Goal: Communication & Community: Answer question/provide support

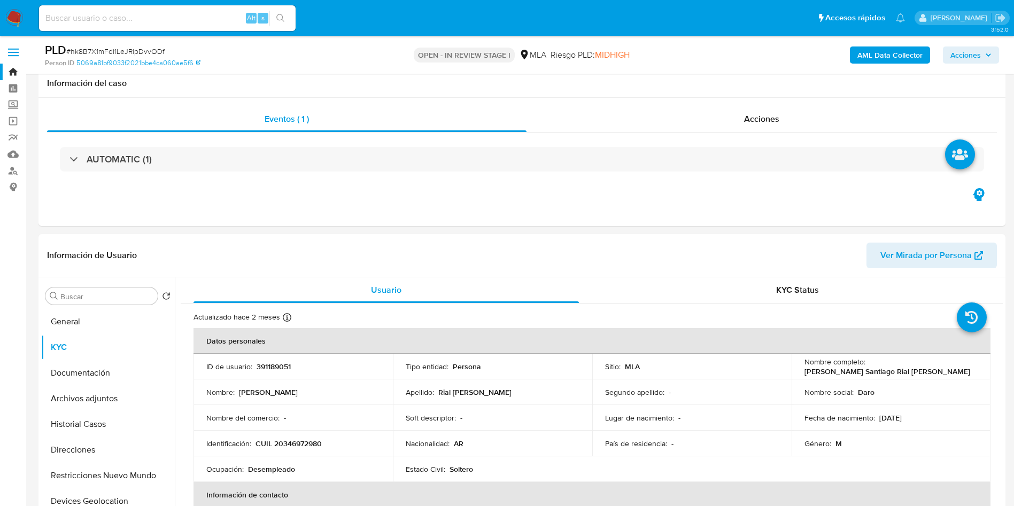
select select "10"
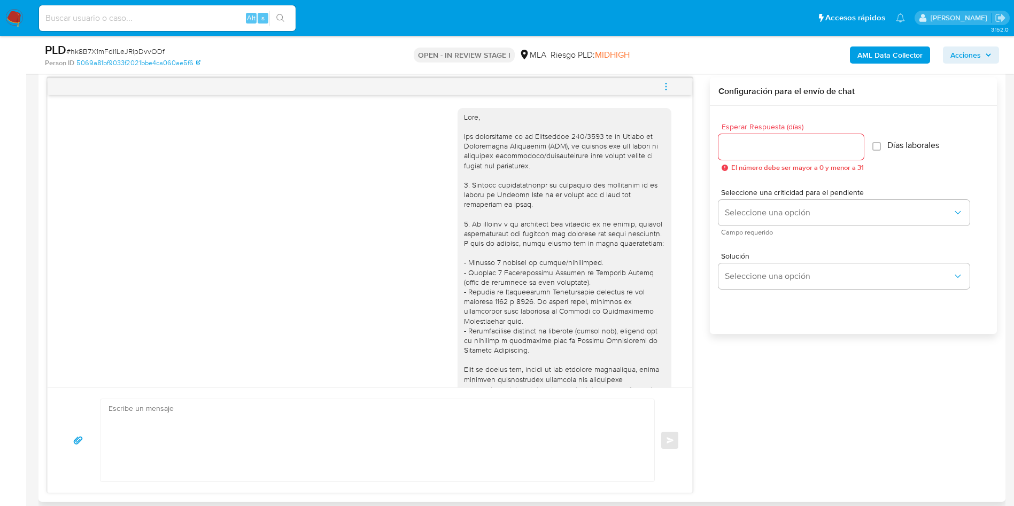
scroll to position [549, 0]
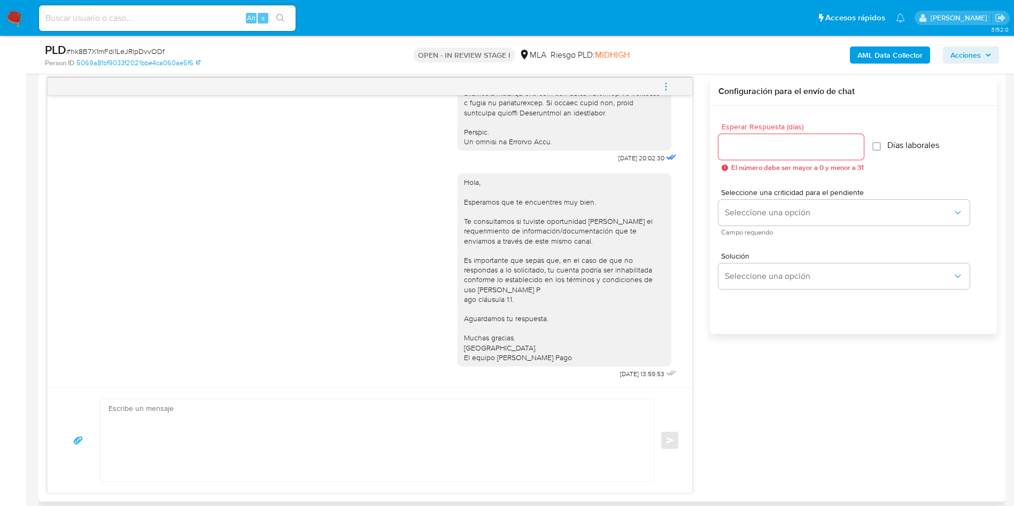
click at [730, 146] on input "Esperar Respuesta (días)" at bounding box center [791, 147] width 145 height 14
type input "0"
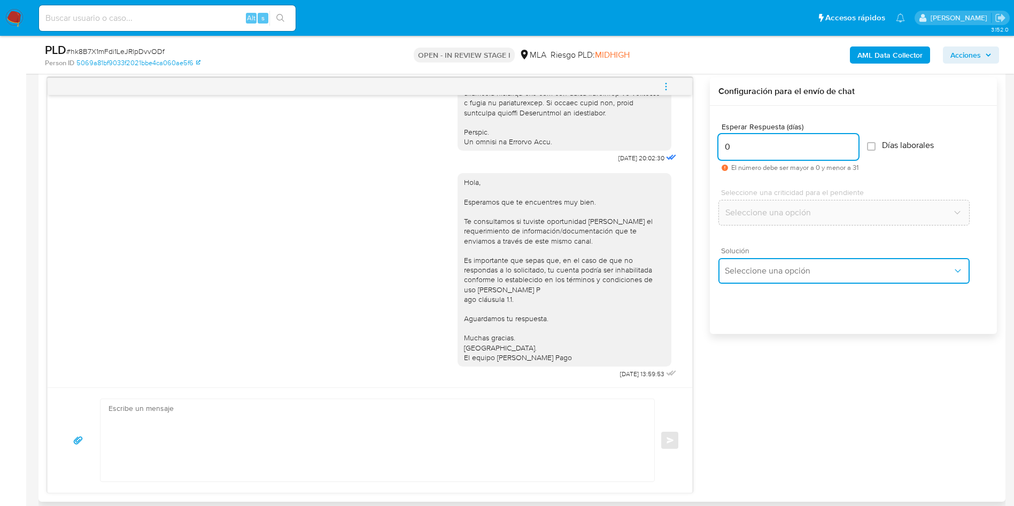
click at [744, 282] on button "Seleccione una opción" at bounding box center [844, 271] width 251 height 26
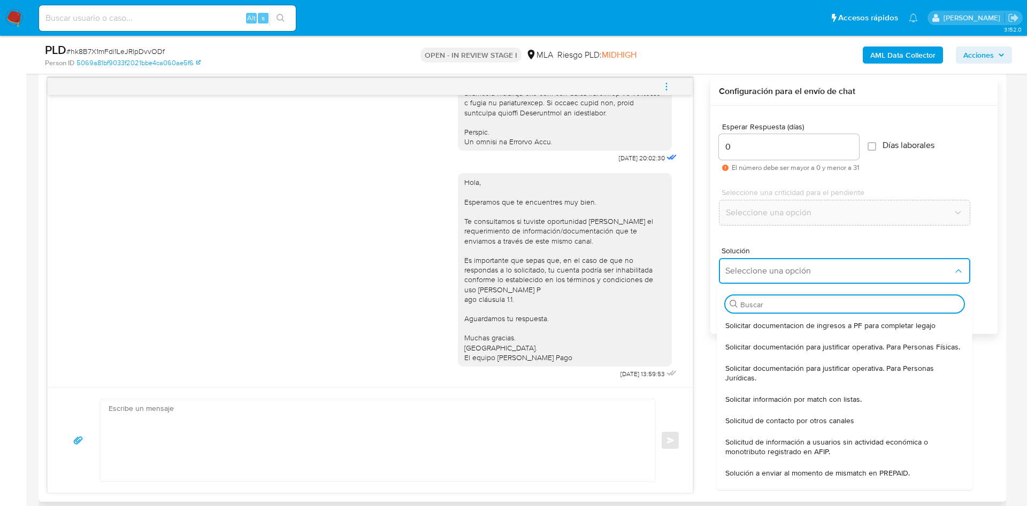
drag, startPoint x: 744, startPoint y: 353, endPoint x: 702, endPoint y: 365, distance: 43.9
click at [735, 352] on span "Solicitar documentación para justificar operativa. Para Personas Físicas." at bounding box center [842, 347] width 235 height 10
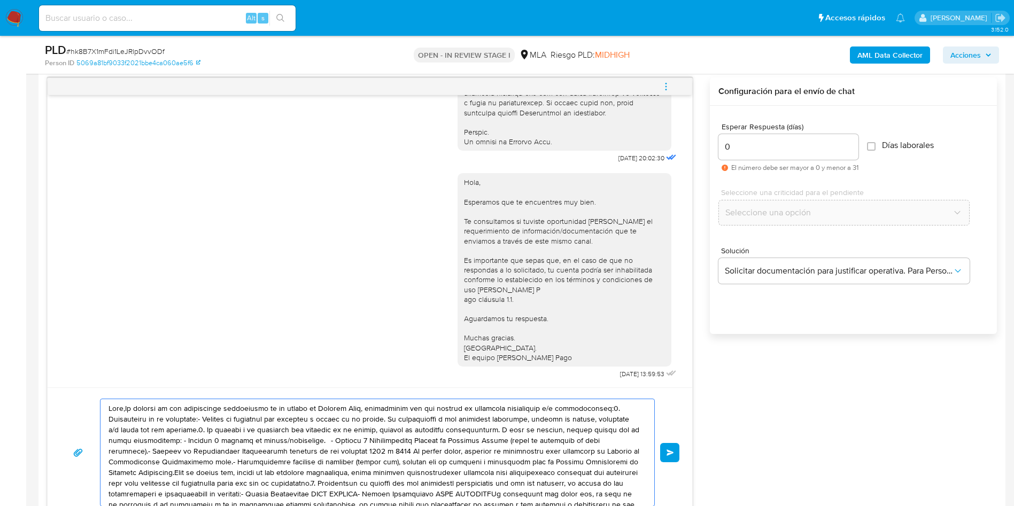
click at [351, 445] on textarea at bounding box center [375, 452] width 533 height 107
type textarea "Hola,En función de las operaciones registradas en tu cuenta de Mercado Pago, ne…"
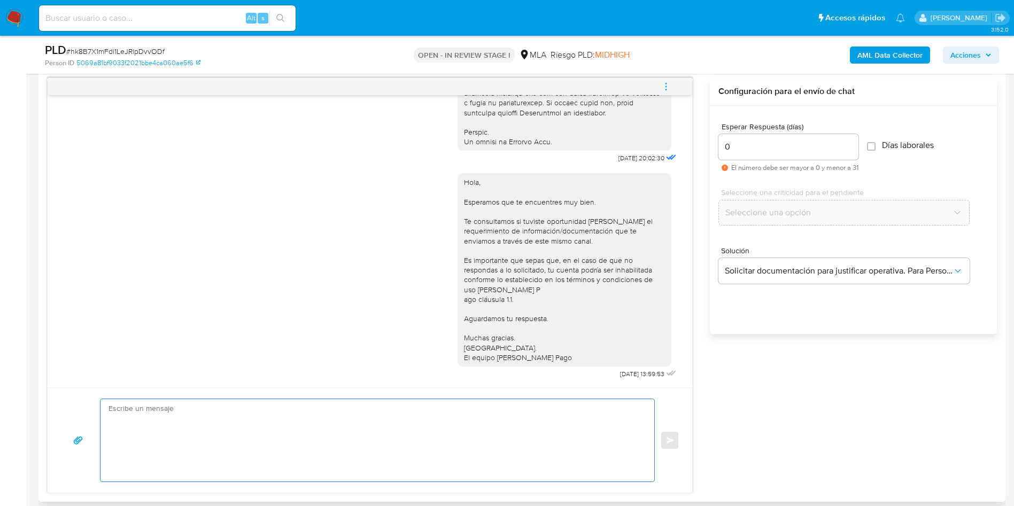
paste textarea "Hola! Queremos informarte que el uso de la cuenta es personal y no se deben can…"
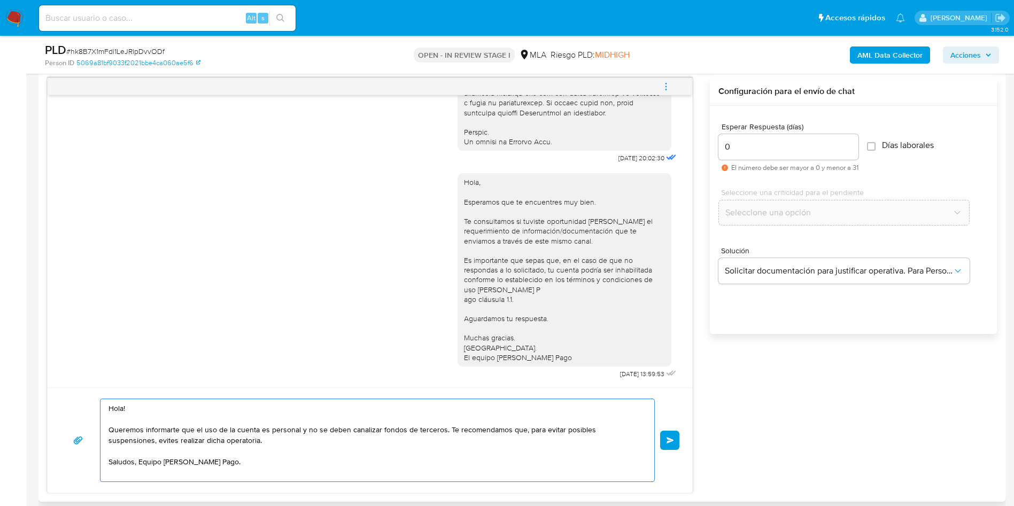
click at [351, 444] on textarea "Hola! Queremos informarte que el uso de la cuenta es personal y no se deben can…" at bounding box center [375, 440] width 533 height 82
click at [172, 426] on textarea "Hola! Queremos informarte que el uso de la cuenta es personal y no se deben can…" at bounding box center [375, 440] width 533 height 82
click at [153, 409] on textarea "Hola! Queremos informarte que el uso de la cuenta es personal y no se deben can…" at bounding box center [375, 440] width 533 height 82
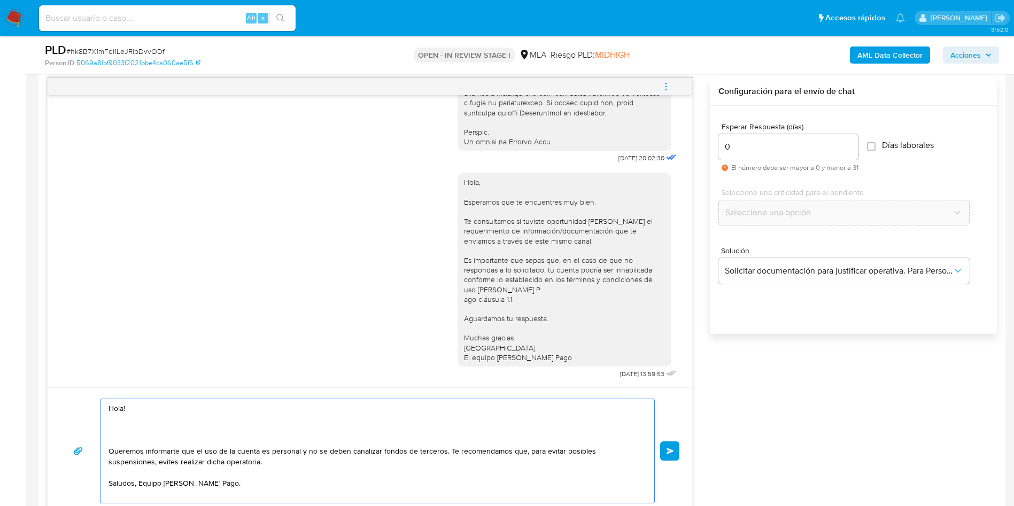
drag, startPoint x: 221, startPoint y: 466, endPoint x: 100, endPoint y: 453, distance: 121.5
click at [100, 453] on div "Hola! Queremos informarte que el uso de la cuenta es personal y no se deben can…" at bounding box center [377, 451] width 555 height 105
drag, startPoint x: 244, startPoint y: 492, endPoint x: 252, endPoint y: 481, distance: 14.1
click at [244, 492] on textarea "Hola! Queremos informarte que el uso de la cuenta es personal y no se deben can…" at bounding box center [375, 451] width 533 height 104
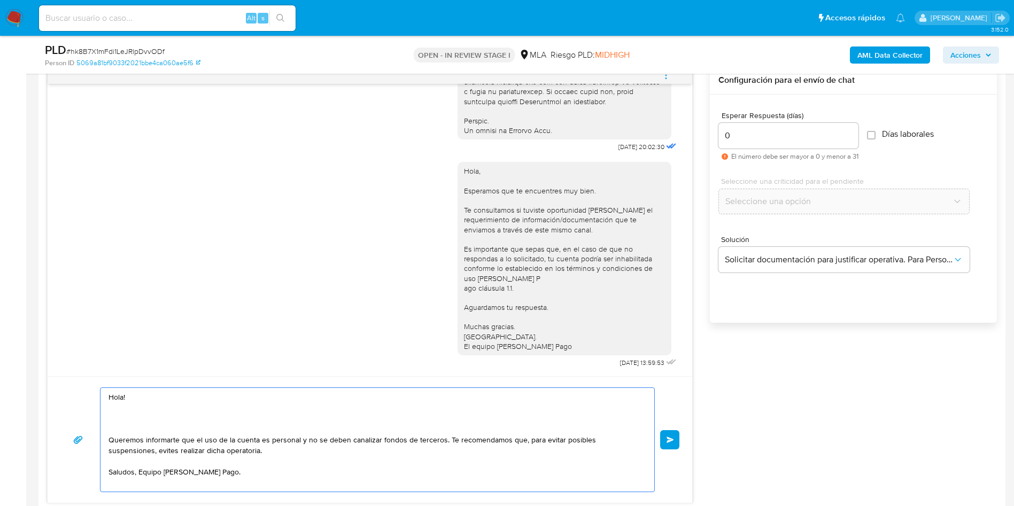
scroll to position [634, 0]
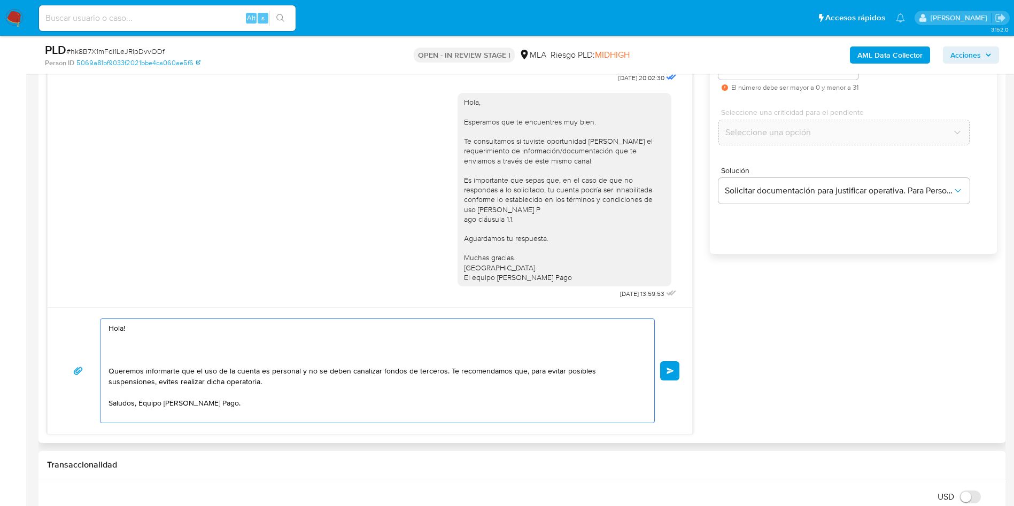
drag, startPoint x: 248, startPoint y: 401, endPoint x: 98, endPoint y: 370, distance: 152.9
click at [98, 370] on div "Hola! Queremos informarte que el uso de la cuenta es personal y no se deben can…" at bounding box center [369, 371] width 619 height 105
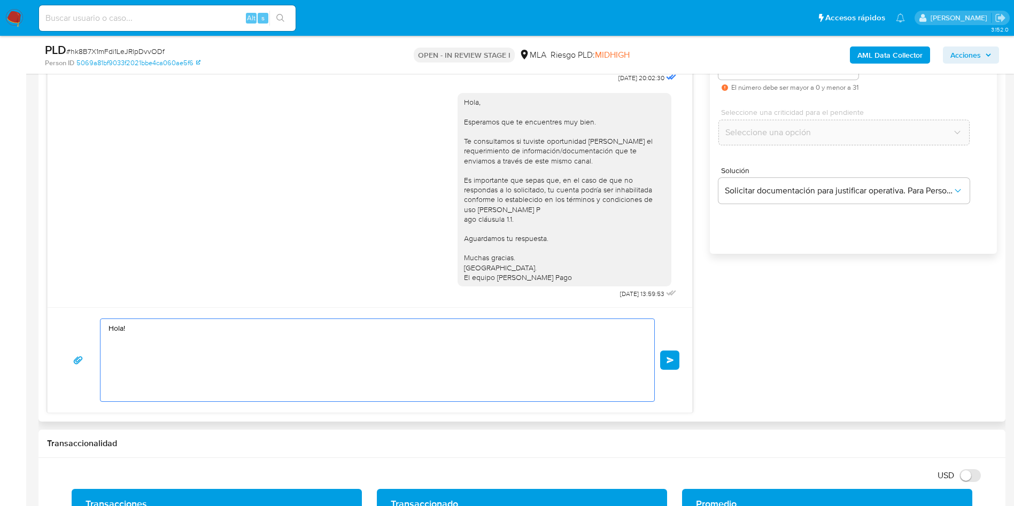
paste textarea "Hola, En función de las operaciones registradas en tu cuenta de Mercado Pago, n…"
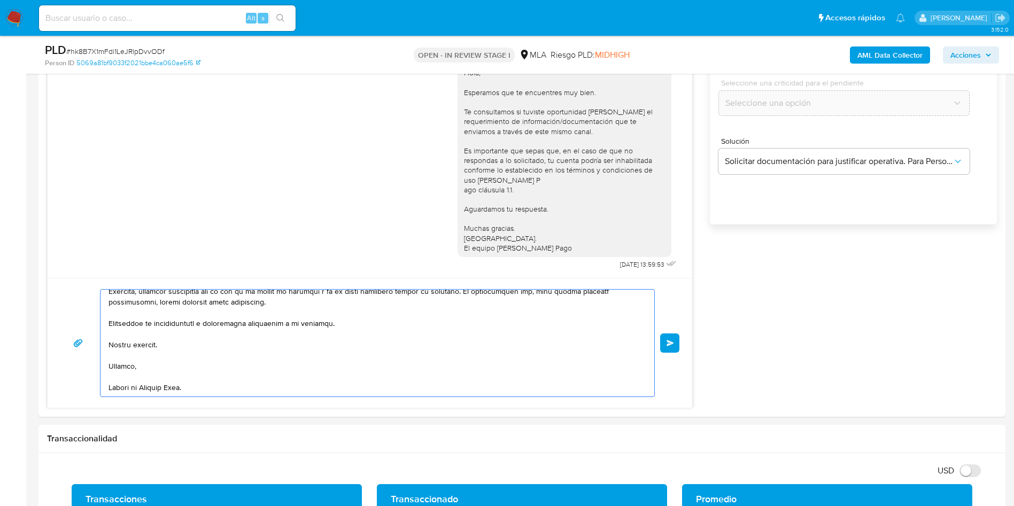
scroll to position [781, 0]
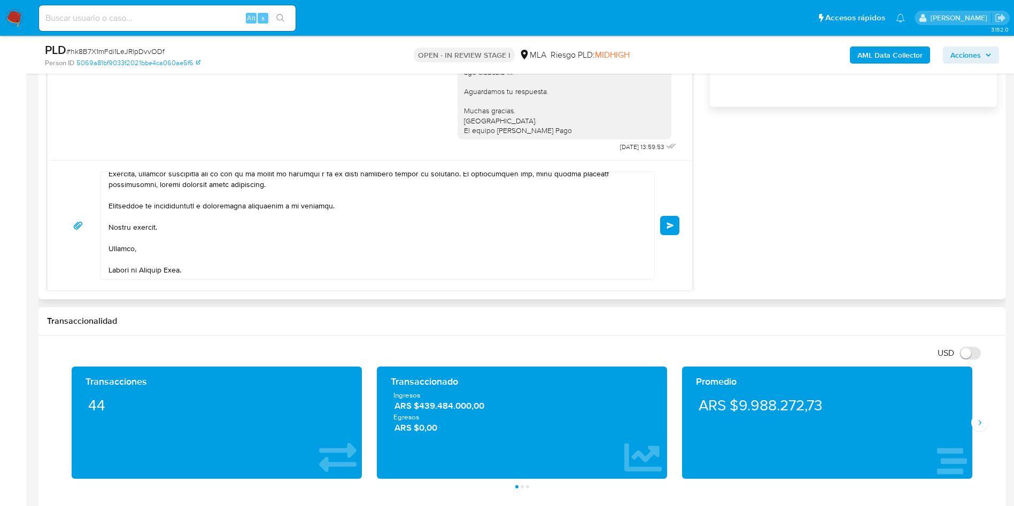
click at [102, 235] on div at bounding box center [375, 225] width 549 height 107
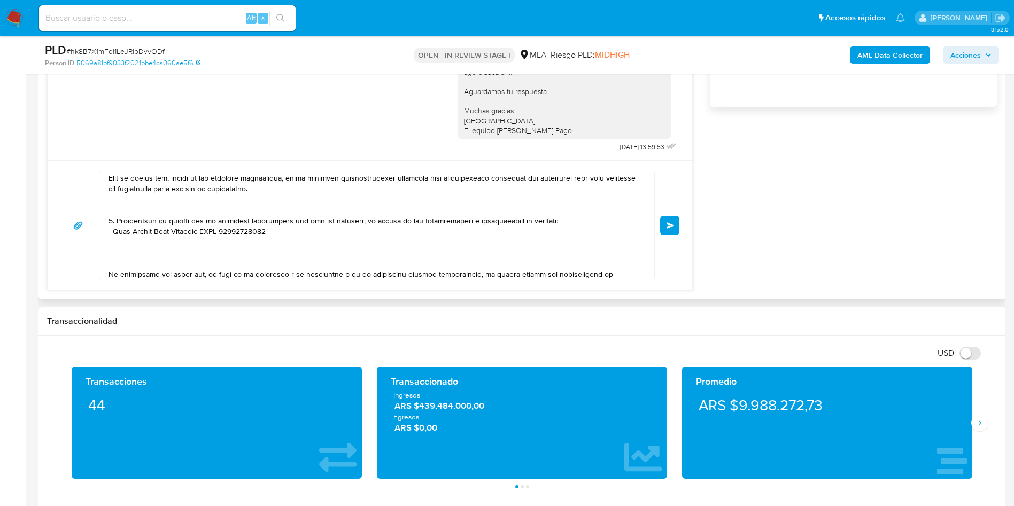
scroll to position [175, 0]
click at [156, 250] on textarea at bounding box center [375, 225] width 533 height 107
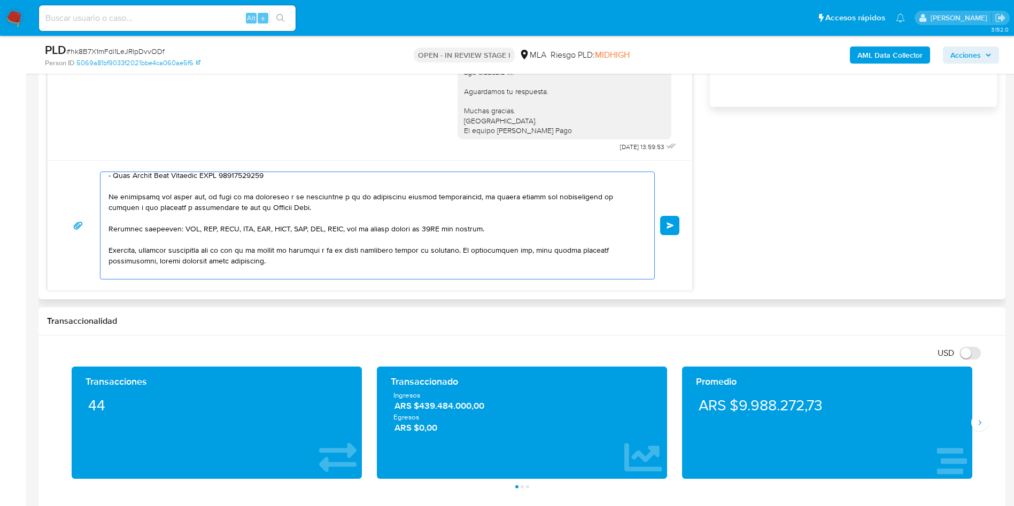
scroll to position [255, 0]
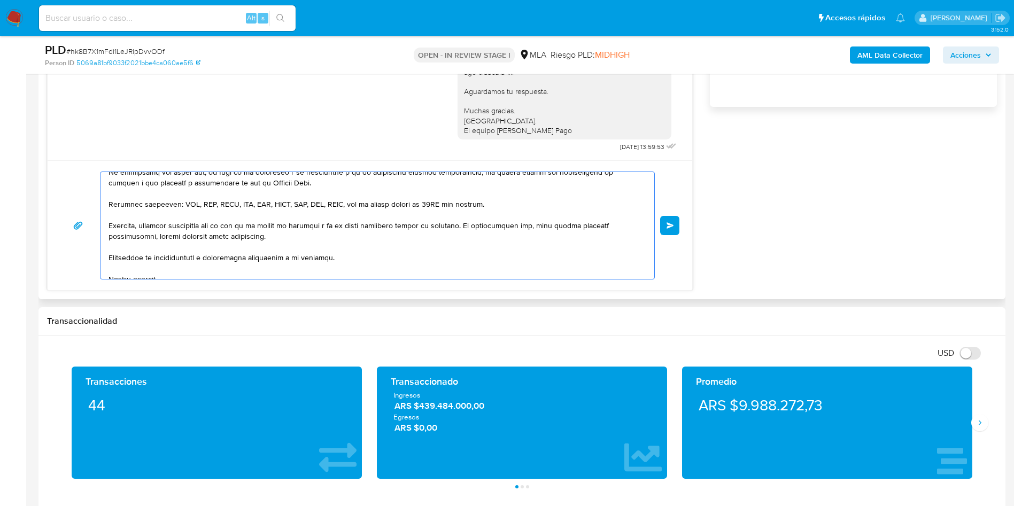
click at [438, 238] on textarea at bounding box center [375, 225] width 533 height 107
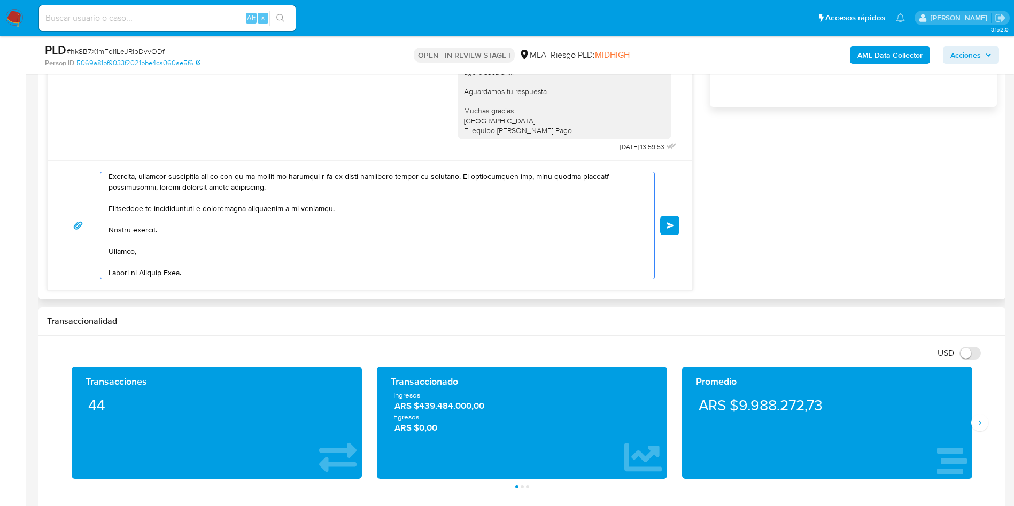
scroll to position [328, 0]
click at [133, 264] on textarea at bounding box center [375, 225] width 533 height 107
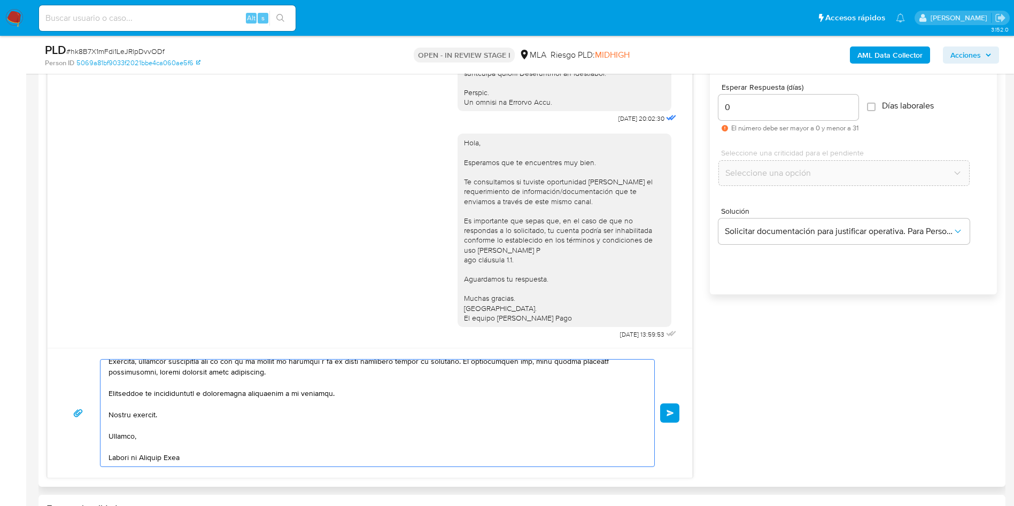
scroll to position [568, 0]
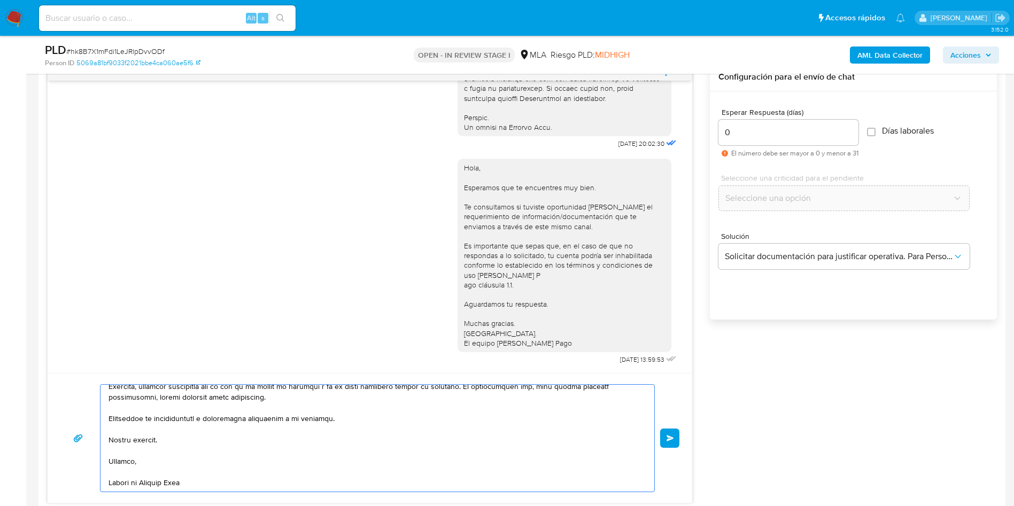
type textarea "Hola! Hola, En función de las operaciones registradas en tu cuenta de Mercado P…"
drag, startPoint x: 750, startPoint y: 134, endPoint x: 674, endPoint y: 129, distance: 76.6
click at [674, 129] on div "17/07/2025 20:02:30 Hola, Esperamos que te encuentres muy bien. Te consultamos …" at bounding box center [522, 283] width 950 height 441
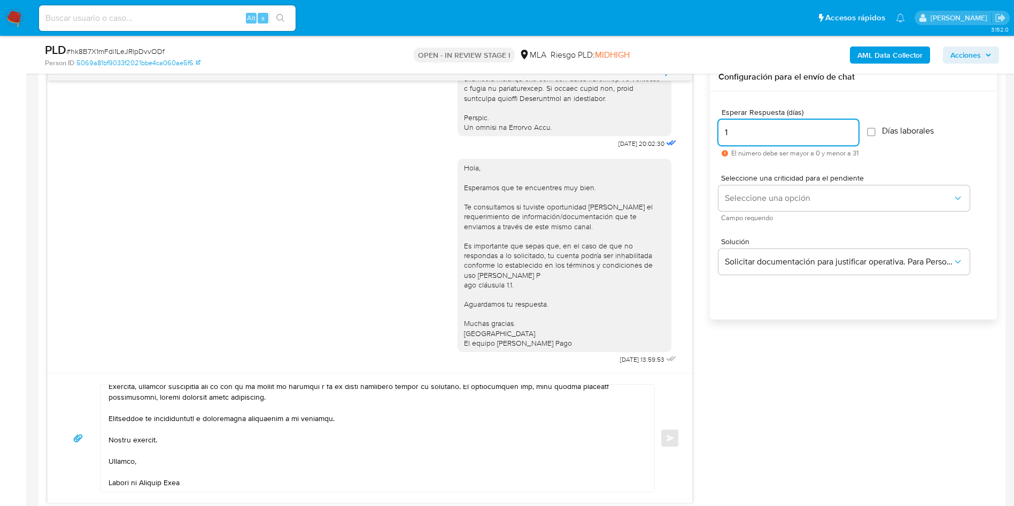
type input "1"
click at [329, 450] on textarea at bounding box center [375, 438] width 533 height 107
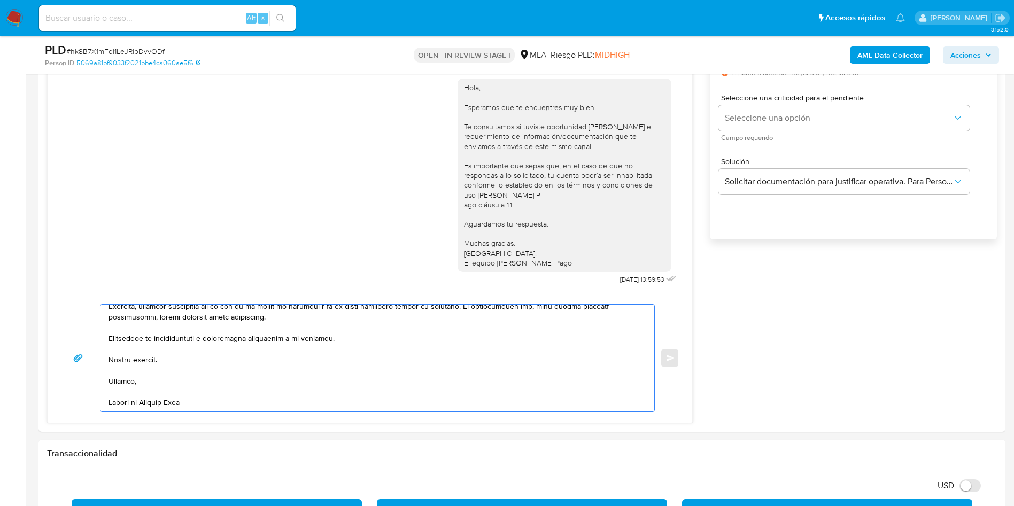
scroll to position [0, 0]
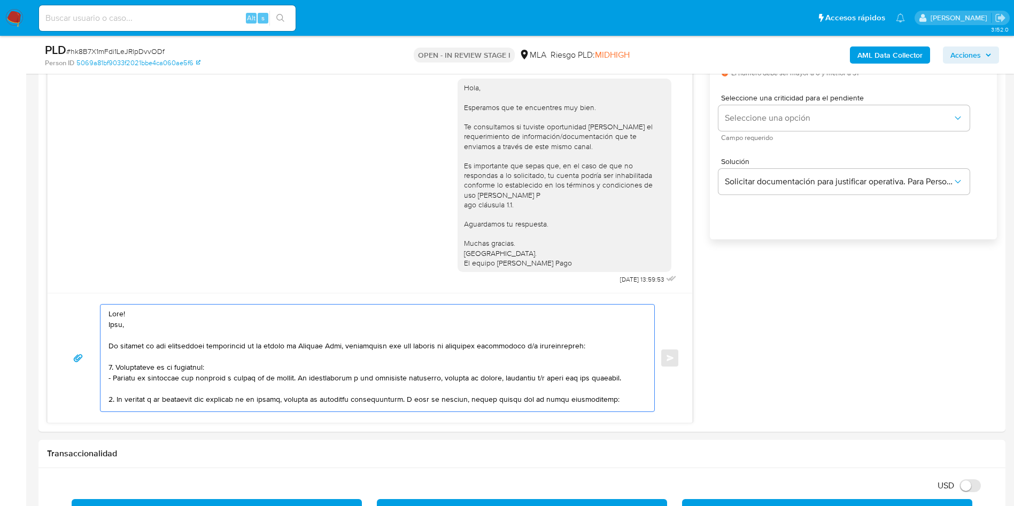
drag, startPoint x: 233, startPoint y: 397, endPoint x: 0, endPoint y: 212, distance: 298.0
click at [155, 324] on textarea at bounding box center [375, 358] width 533 height 107
click at [155, 323] on textarea at bounding box center [375, 358] width 533 height 107
click at [131, 318] on textarea at bounding box center [375, 358] width 533 height 107
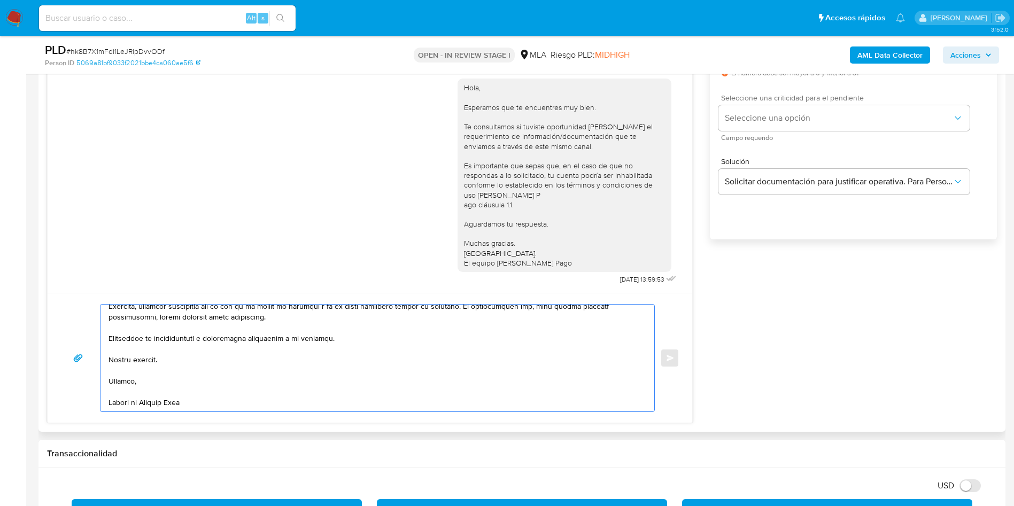
scroll to position [568, 0]
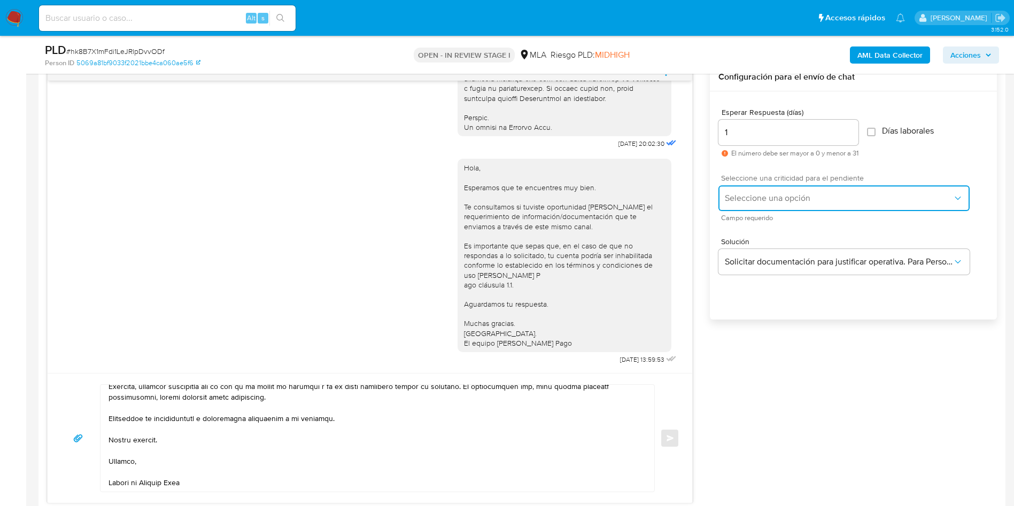
click at [762, 195] on span "Seleccione una opción" at bounding box center [839, 198] width 228 height 11
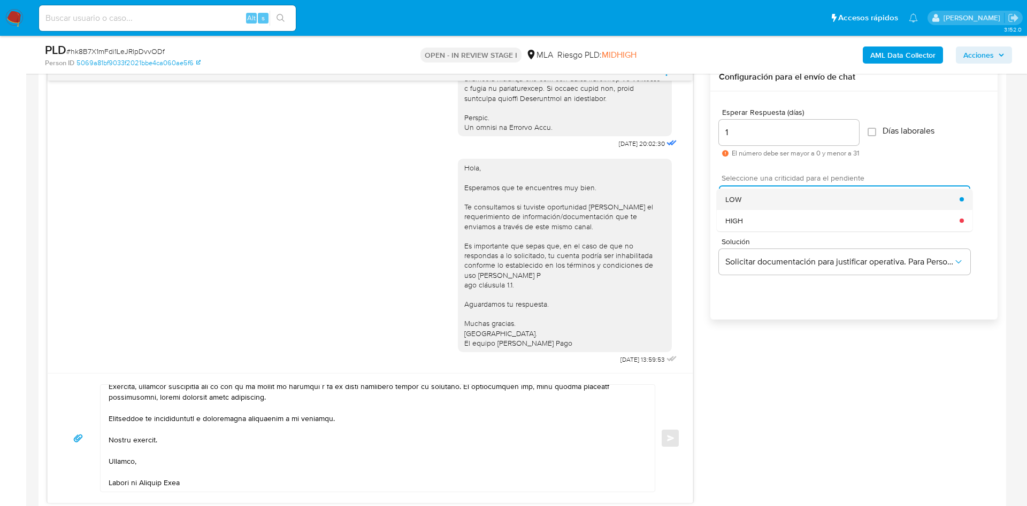
click at [753, 196] on div "LOW" at bounding box center [842, 199] width 234 height 21
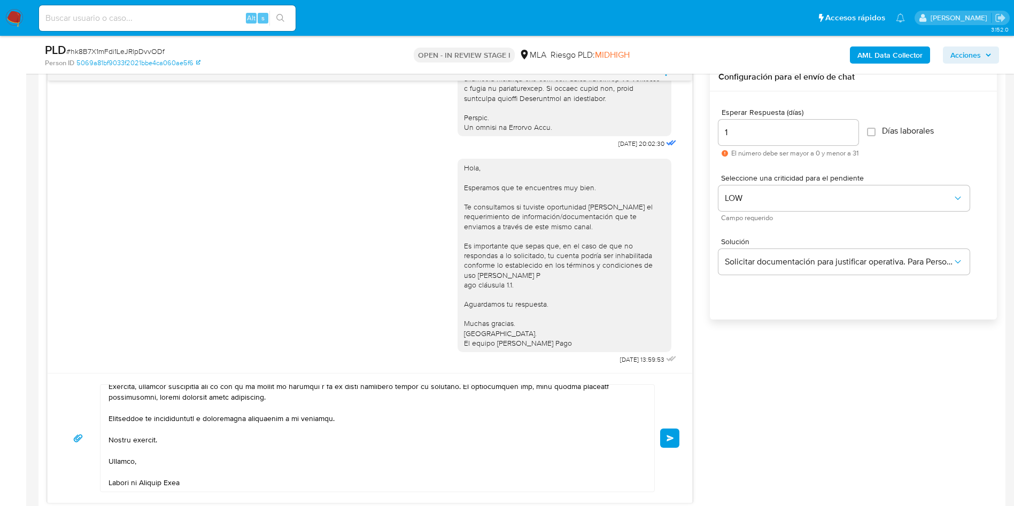
click at [247, 445] on textarea at bounding box center [375, 438] width 533 height 107
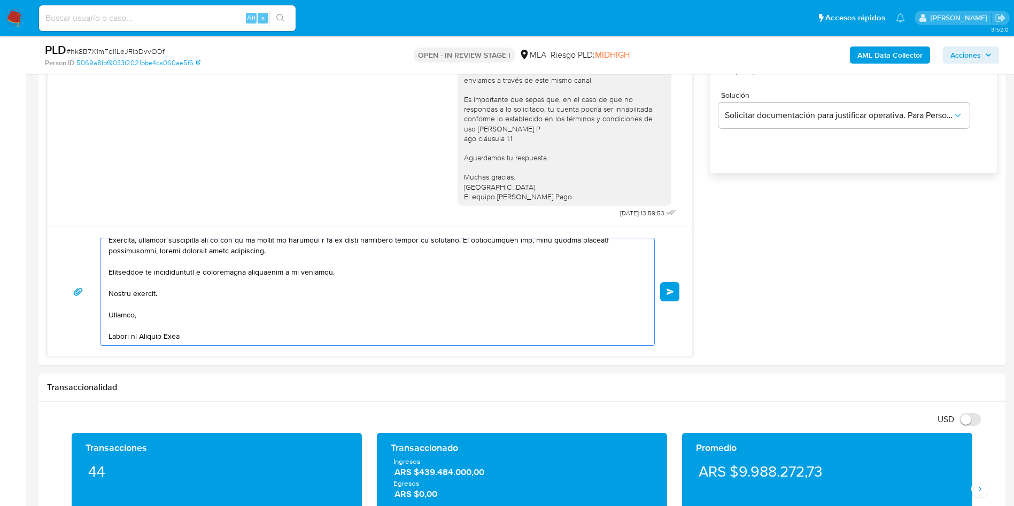
scroll to position [731, 0]
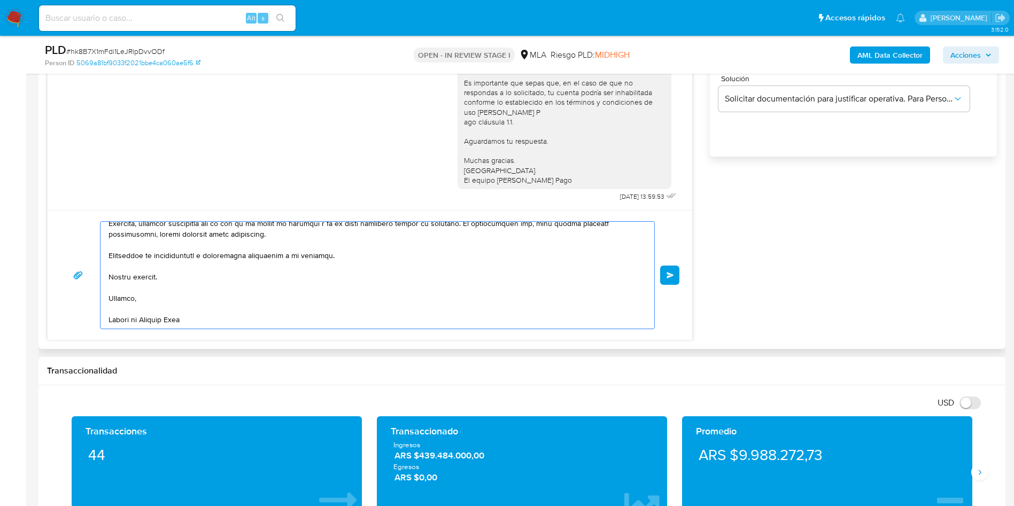
click at [247, 298] on textarea at bounding box center [375, 275] width 533 height 107
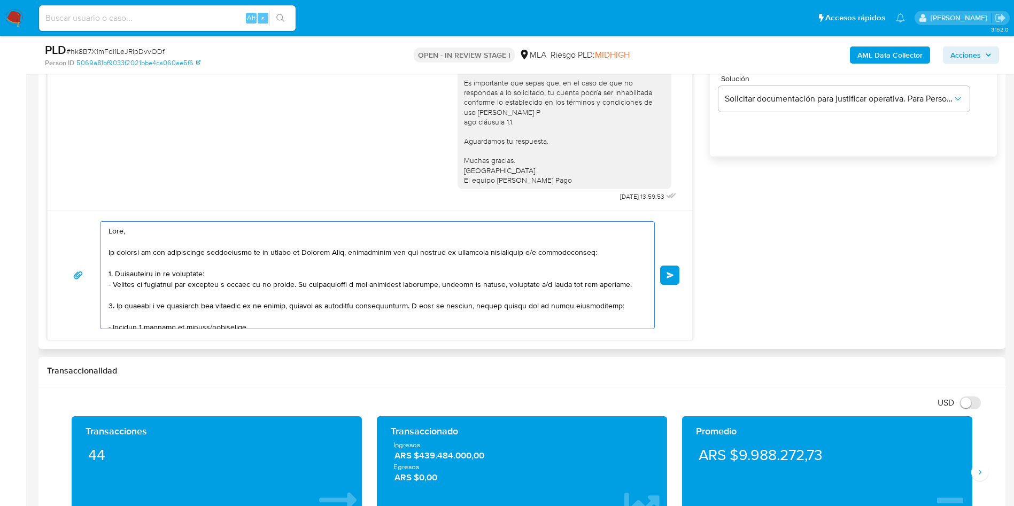
click at [209, 274] on textarea at bounding box center [375, 275] width 533 height 107
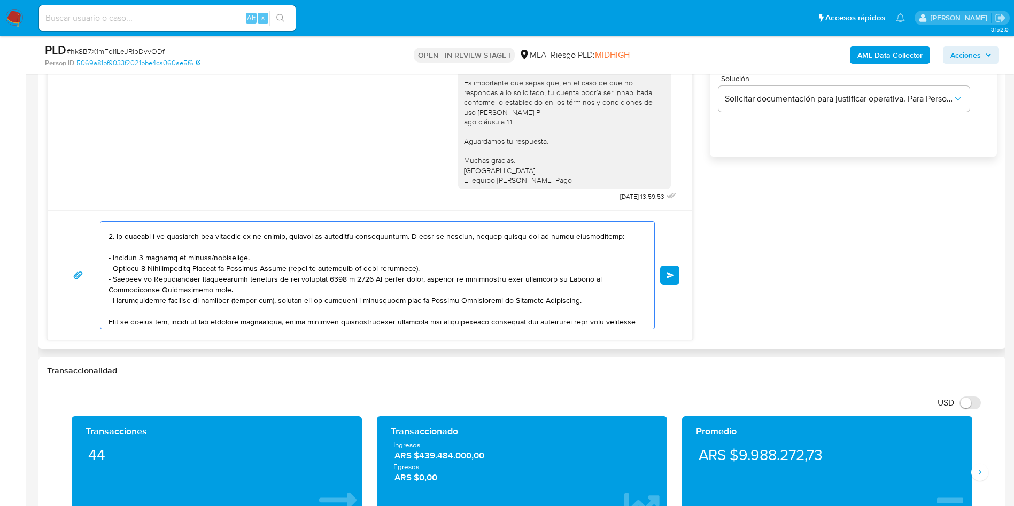
scroll to position [160, 0]
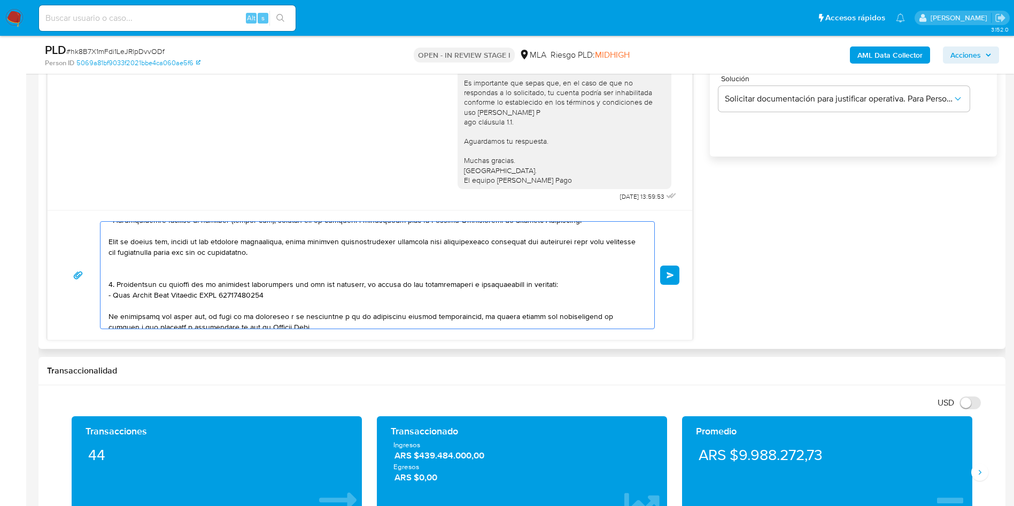
click at [200, 266] on textarea at bounding box center [375, 275] width 533 height 107
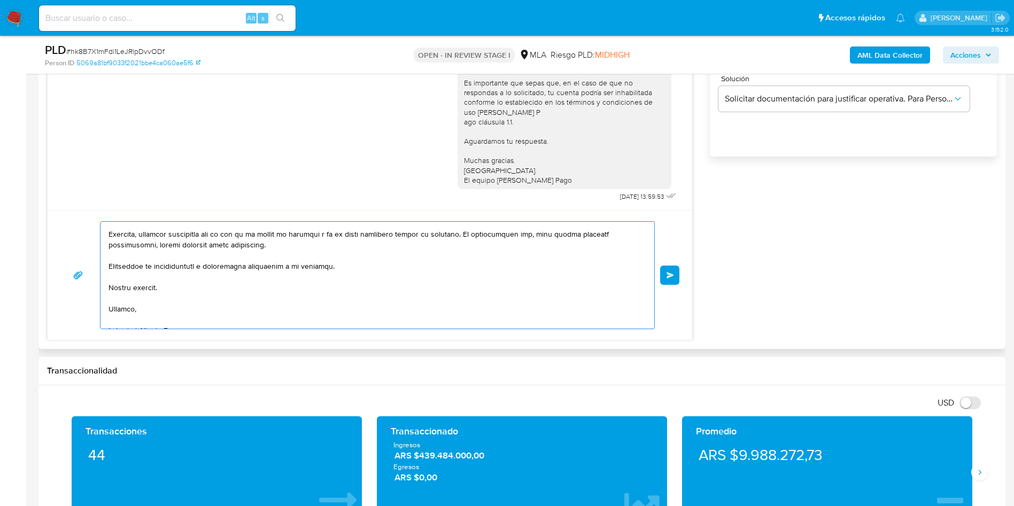
scroll to position [307, 0]
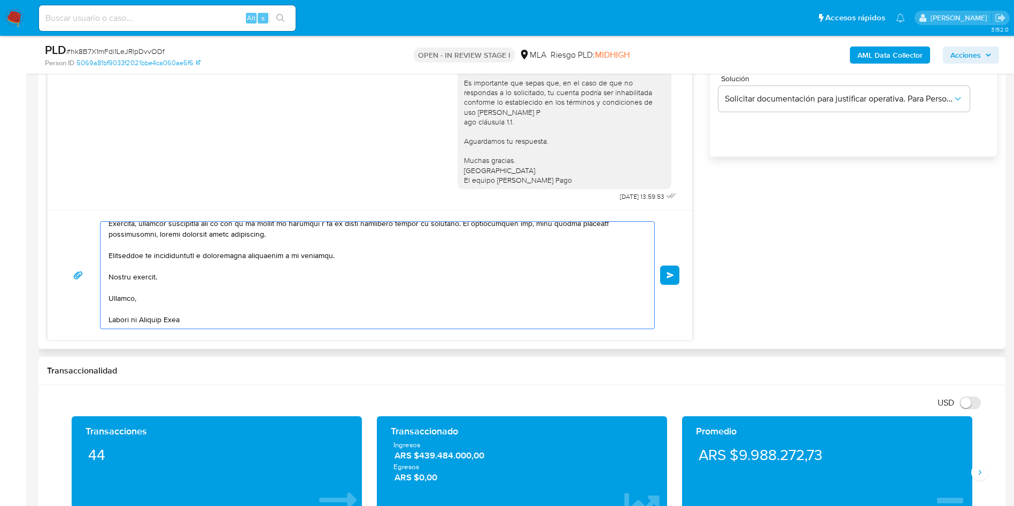
click at [135, 328] on textarea at bounding box center [375, 275] width 533 height 107
click at [151, 306] on textarea at bounding box center [375, 275] width 533 height 107
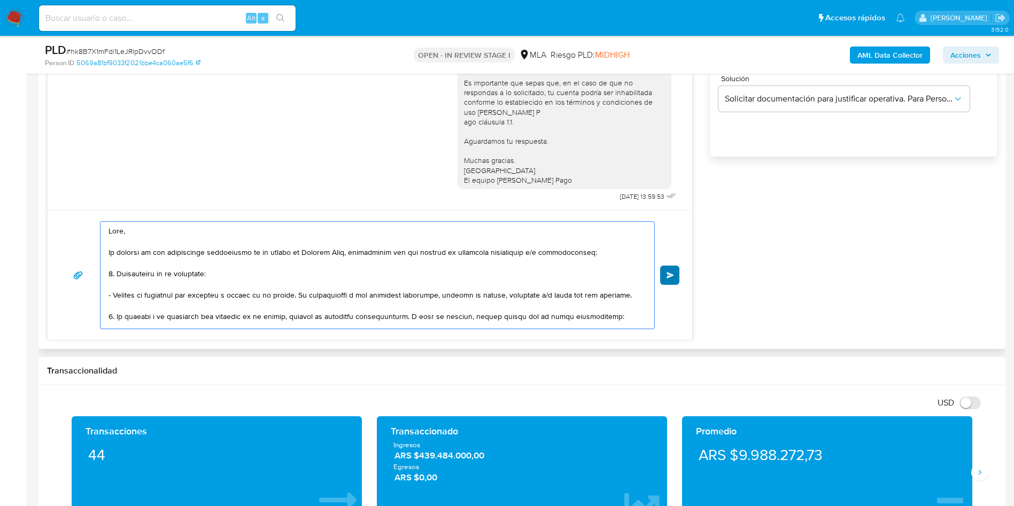
type textarea "Hola, En función de las operaciones registradas en tu cuenta de Mercado Pago, n…"
click at [671, 277] on span "Enviar" at bounding box center [670, 275] width 7 height 6
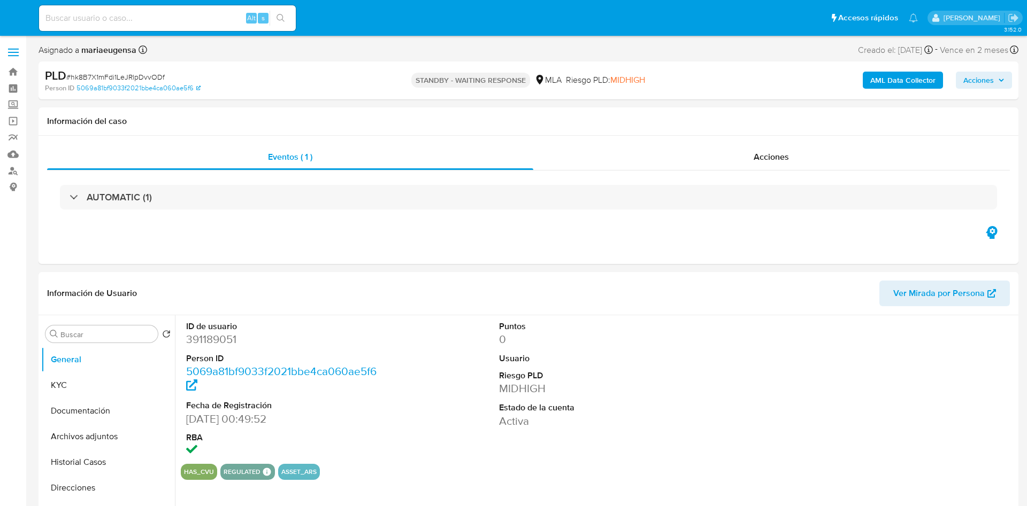
select select "10"
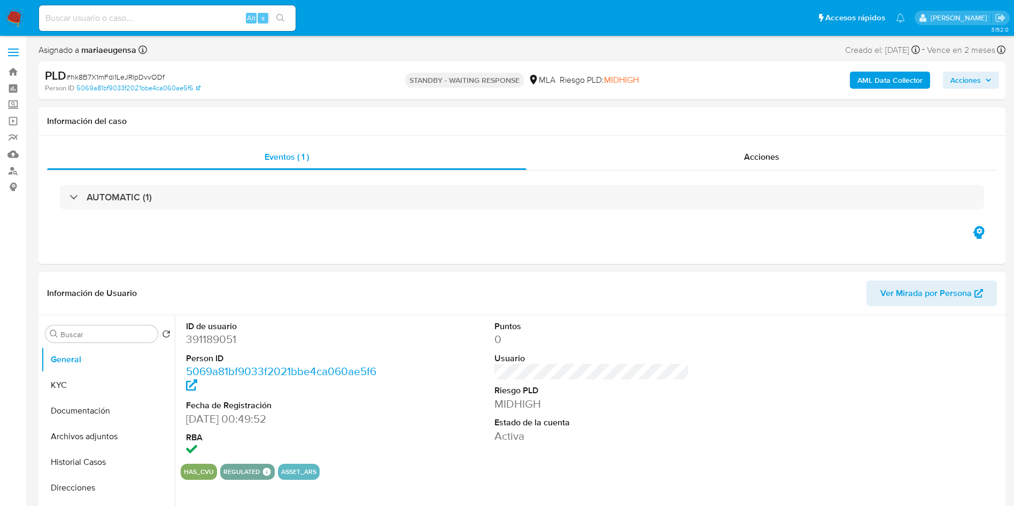
click at [129, 12] on input at bounding box center [167, 18] width 257 height 14
paste input "P7wX8lanJbi2SGkDbcB9LgXC"
type input "P7wX8lanJbi2SGkDbcB9LgXC"
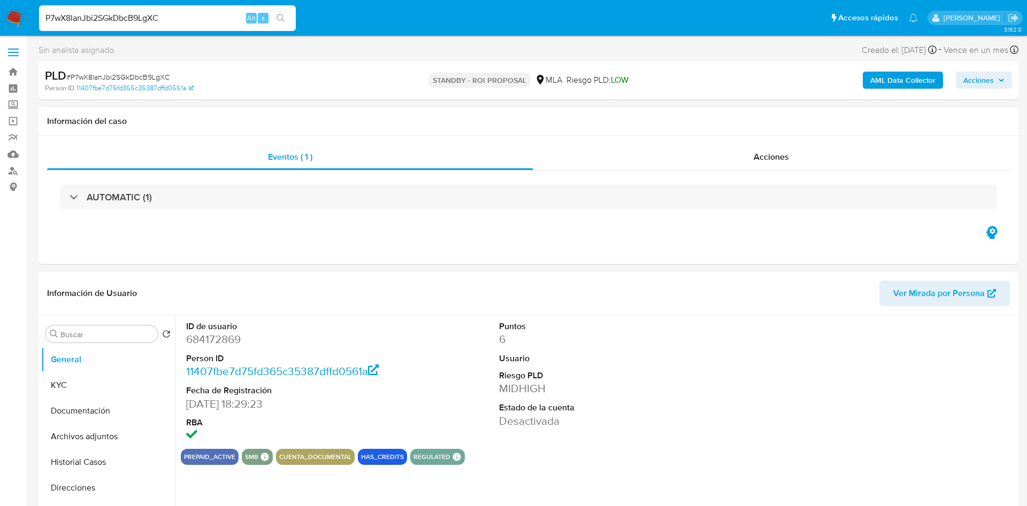
select select "10"
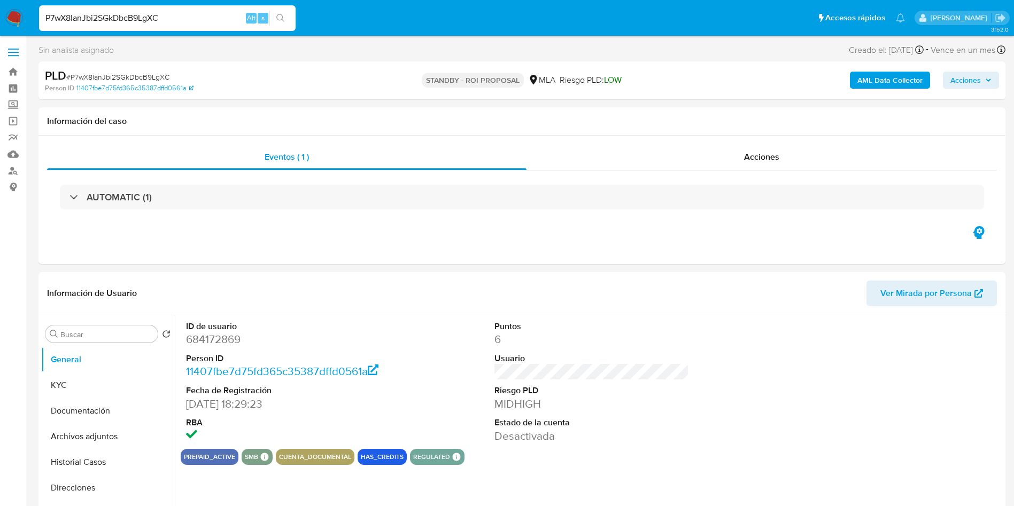
click at [183, 28] on div "P7wX8lanJbi2SGkDbcB9LgXC Alt s" at bounding box center [167, 18] width 257 height 26
click at [189, 17] on input "P7wX8lanJbi2SGkDbcB9LgXC" at bounding box center [167, 18] width 257 height 14
paste input "W1XQ01yNK3NvnZvEN4HGxMeT"
type input "W1XQ01yNK3NvnZvEN4HGxMeT"
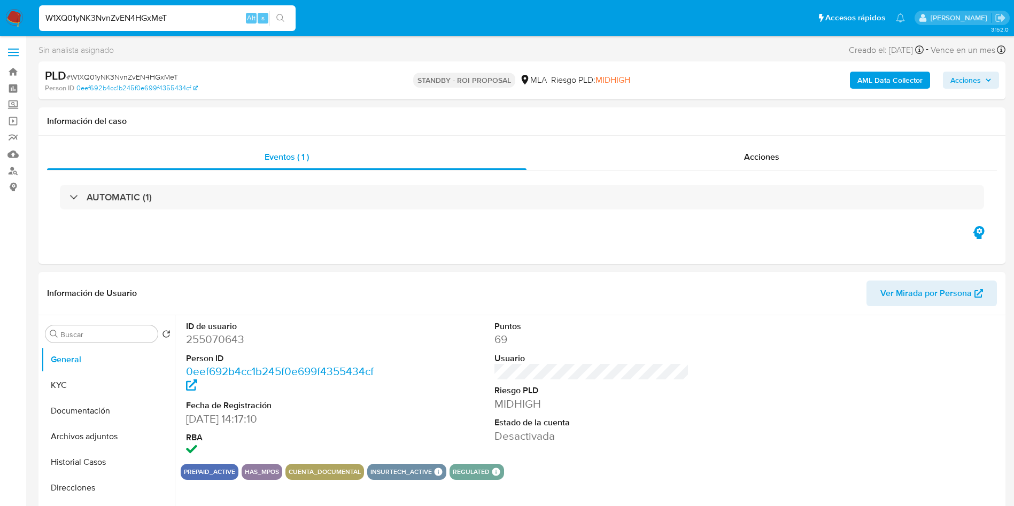
select select "10"
click at [109, 332] on input "Buscar" at bounding box center [106, 335] width 93 height 10
type input "arc"
click at [119, 378] on button "Archivos adjuntos" at bounding box center [103, 386] width 125 height 26
